Goal: Communication & Community: Ask a question

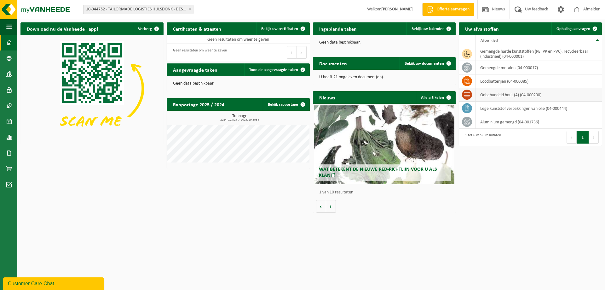
click at [576, 29] on span "Ophaling aanvragen" at bounding box center [573, 29] width 34 height 4
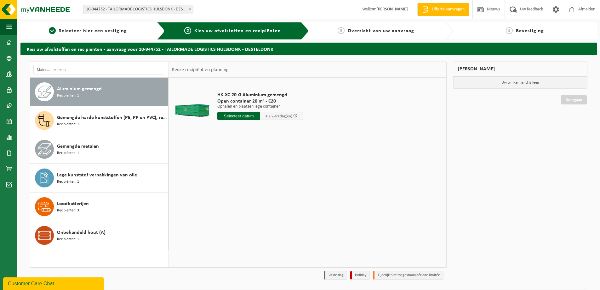
click at [51, 282] on div "Customer Care Chat" at bounding box center [53, 283] width 91 height 8
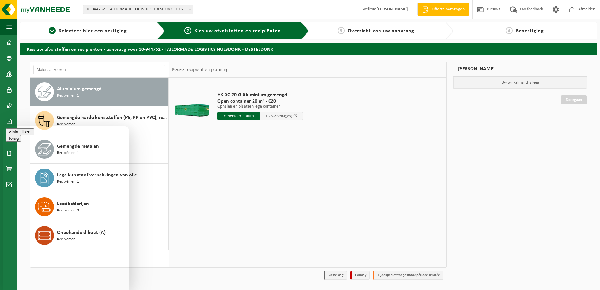
type textarea "beste ik zou graag nog een container laten bijplaatsen van 30m3 voor papier en …"
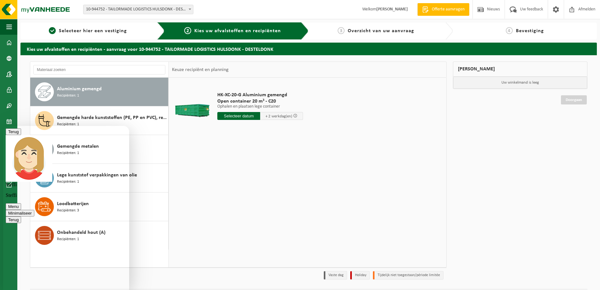
scroll to position [21, 0]
type textarea "idd dat is correct......vond het niet direct via my van heede, dacht ga het zo …"
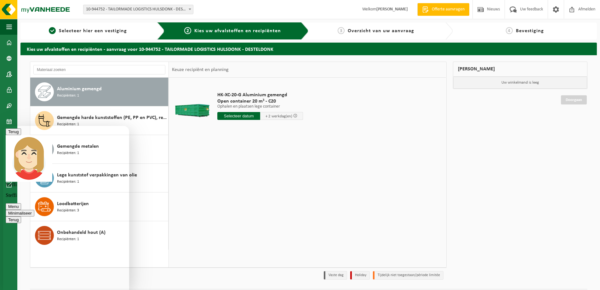
type textarea "alvast bedankt"
type textarea "voor u hetzelfde"
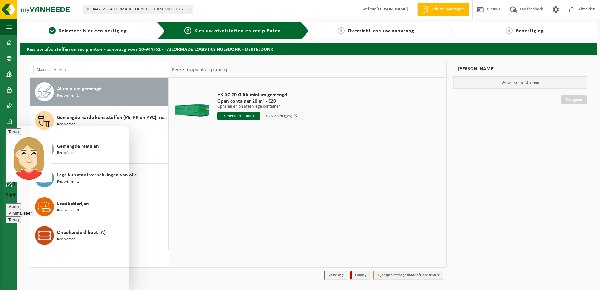
click at [34, 210] on button "Minimaliseer" at bounding box center [20, 213] width 29 height 7
